Goal: Book appointment/travel/reservation

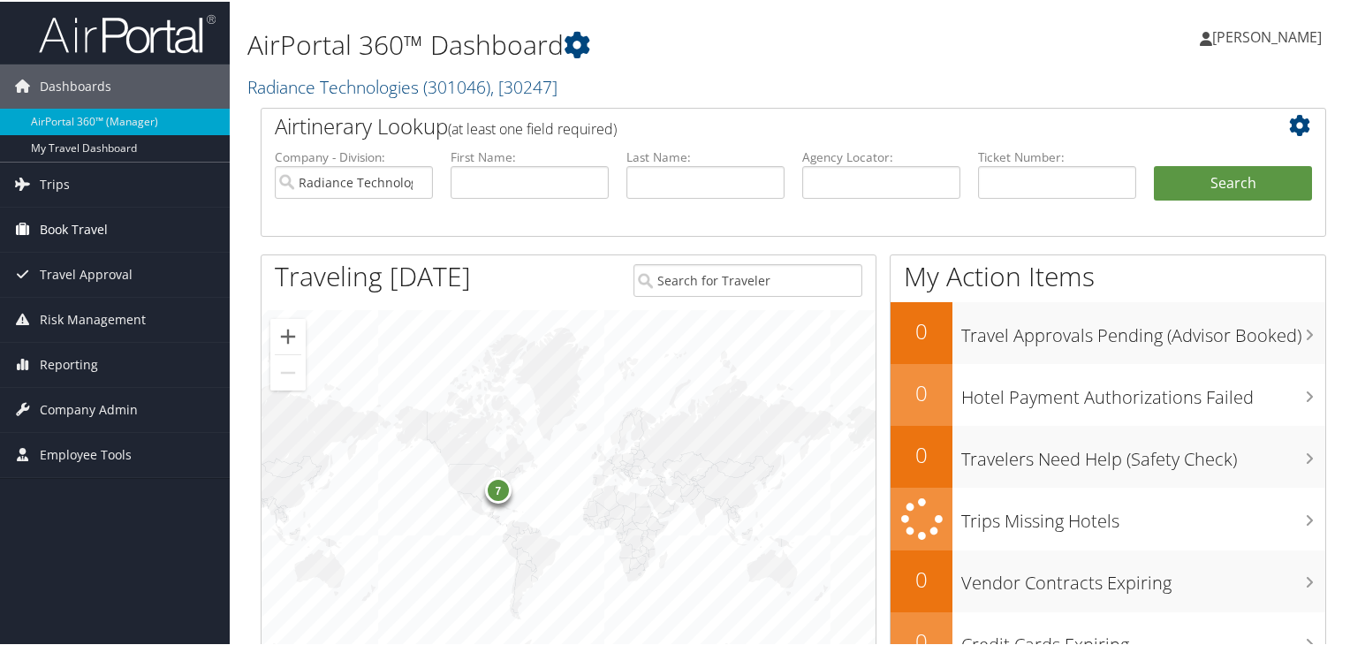
click at [107, 231] on link "Book Travel" at bounding box center [115, 228] width 230 height 44
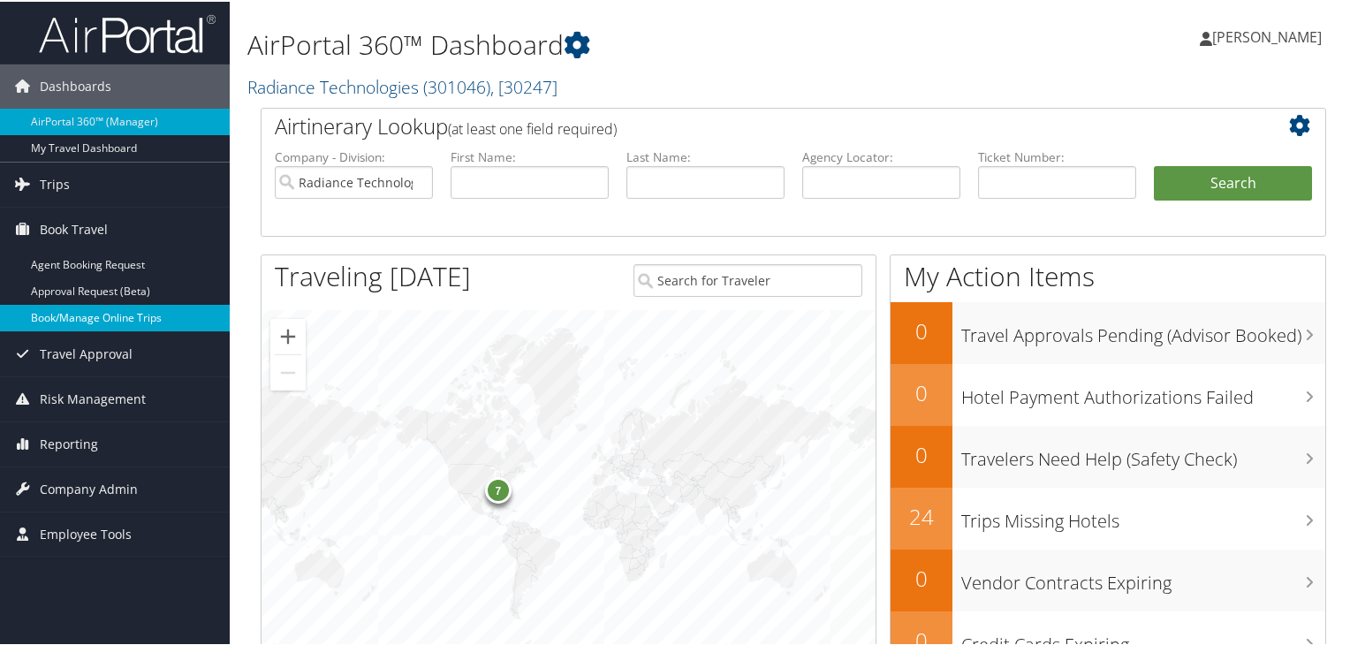
click at [102, 316] on link "Book/Manage Online Trips" at bounding box center [115, 316] width 230 height 27
